Goal: Find specific page/section

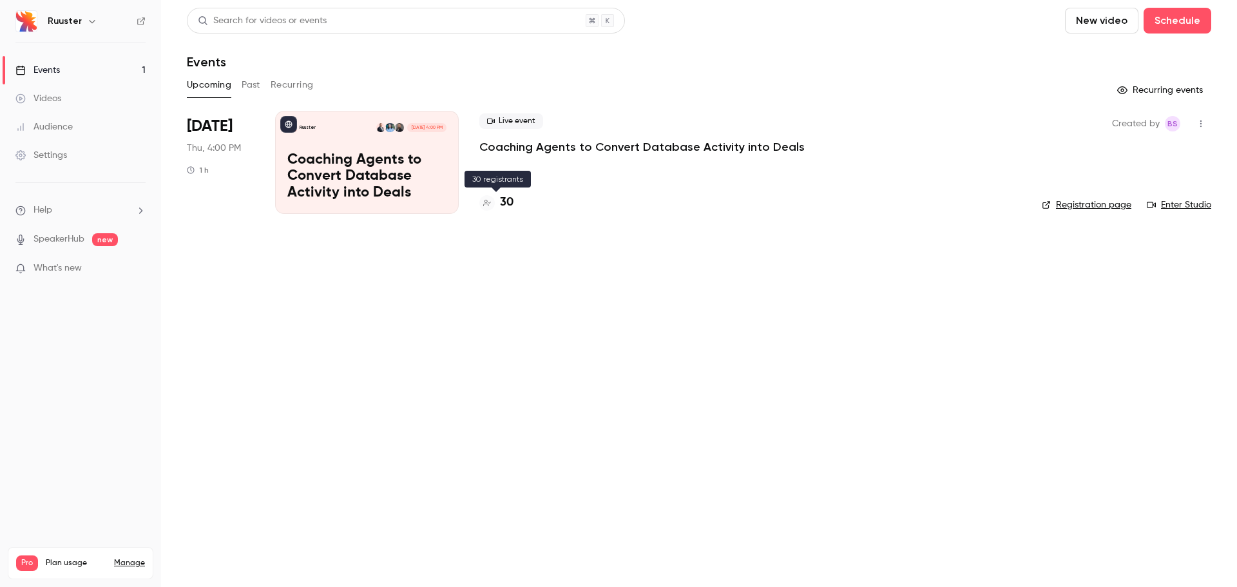
click at [510, 202] on h4 "30" at bounding box center [507, 202] width 14 height 17
click at [1072, 206] on link "Registration page" at bounding box center [1087, 204] width 90 height 13
